Goal: Task Accomplishment & Management: Manage account settings

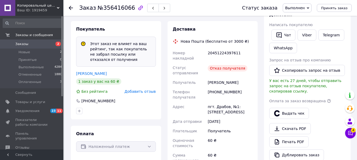
scroll to position [107, 0]
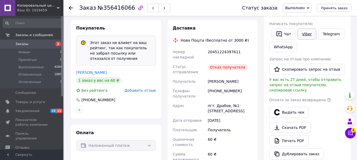
click at [307, 30] on link "Viber" at bounding box center [306, 34] width 18 height 11
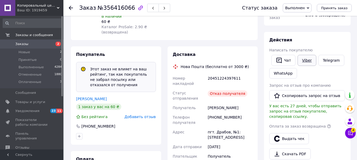
click at [307, 55] on link "Viber" at bounding box center [306, 60] width 18 height 11
click at [209, 46] on div "Доставка Нова Пошта (бесплатно от 3000 ₴) Номер накладной 20451224397611 Статус…" at bounding box center [212, 161] width 90 height 230
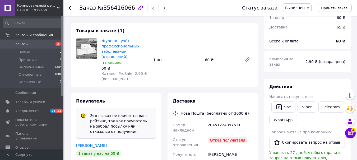
scroll to position [79, 0]
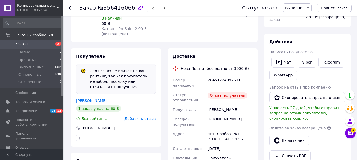
click at [199, 33] on div "Товары в заказе (1) Журнал - учёт профессиональных заболеваний (отравлений) В н…" at bounding box center [164, 10] width 187 height 64
click at [24, 46] on span "Заказы" at bounding box center [21, 44] width 13 height 5
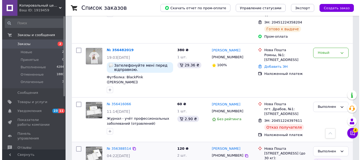
scroll to position [607, 0]
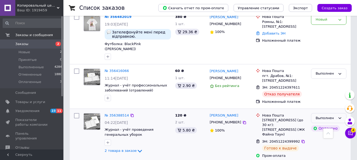
click at [337, 113] on div "Выполнен" at bounding box center [328, 118] width 35 height 10
click at [328, 134] on li "Отменен" at bounding box center [328, 139] width 35 height 10
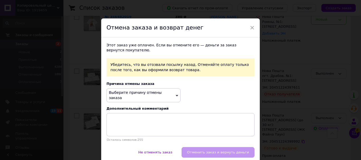
click at [171, 93] on span "Выберите причину отмены заказа" at bounding box center [143, 95] width 74 height 14
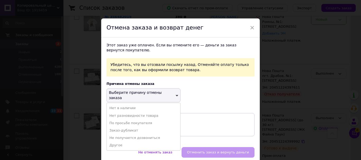
click at [132, 142] on li "Другое" at bounding box center [143, 145] width 73 height 7
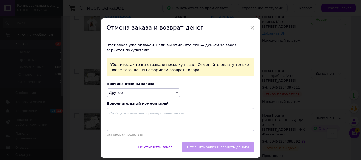
click at [162, 91] on span "Другое" at bounding box center [143, 92] width 74 height 9
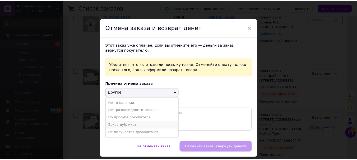
scroll to position [17, 0]
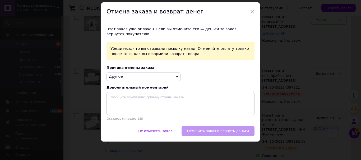
click at [190, 71] on div "Этот заказ уже оплачен. Если вы отмените его — деньги за заказ вернутся покупат…" at bounding box center [180, 73] width 158 height 105
click at [143, 102] on textarea at bounding box center [180, 103] width 148 height 23
click at [145, 76] on span "Другое" at bounding box center [143, 76] width 74 height 9
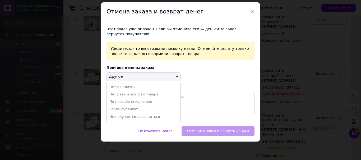
click at [145, 76] on span "Другое" at bounding box center [143, 76] width 74 height 9
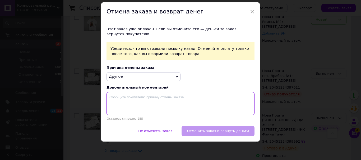
click at [150, 100] on textarea at bounding box center [180, 103] width 148 height 23
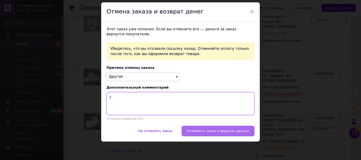
type textarea "1"
click at [214, 130] on span "Отменить заказ и вернуть деньги" at bounding box center [218, 131] width 62 height 4
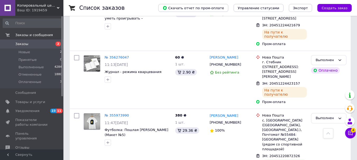
scroll to position [834, 0]
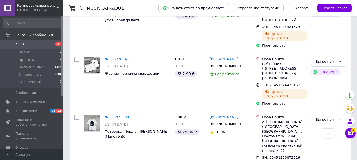
click at [22, 44] on span "Заказы" at bounding box center [21, 44] width 13 height 5
